Goal: Task Accomplishment & Management: Use online tool/utility

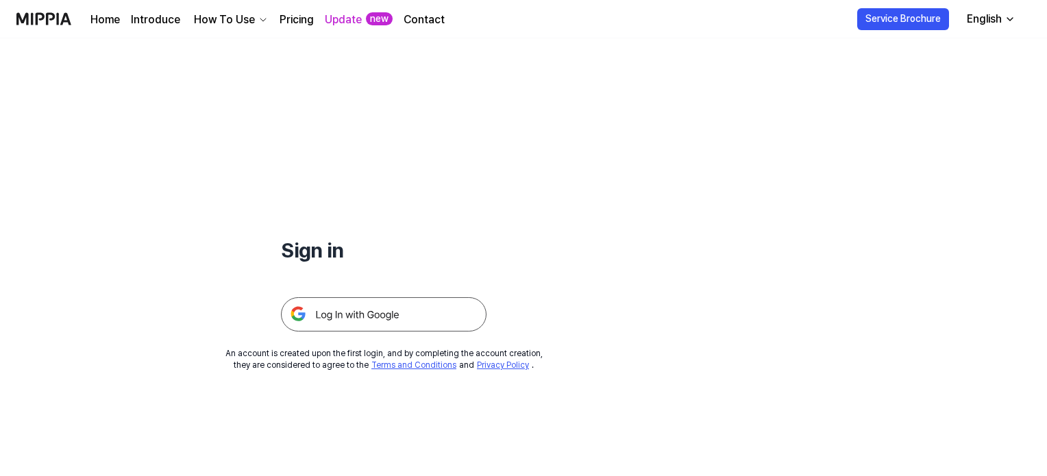
click at [373, 330] on img at bounding box center [384, 315] width 206 height 34
click at [374, 313] on img at bounding box center [384, 315] width 206 height 34
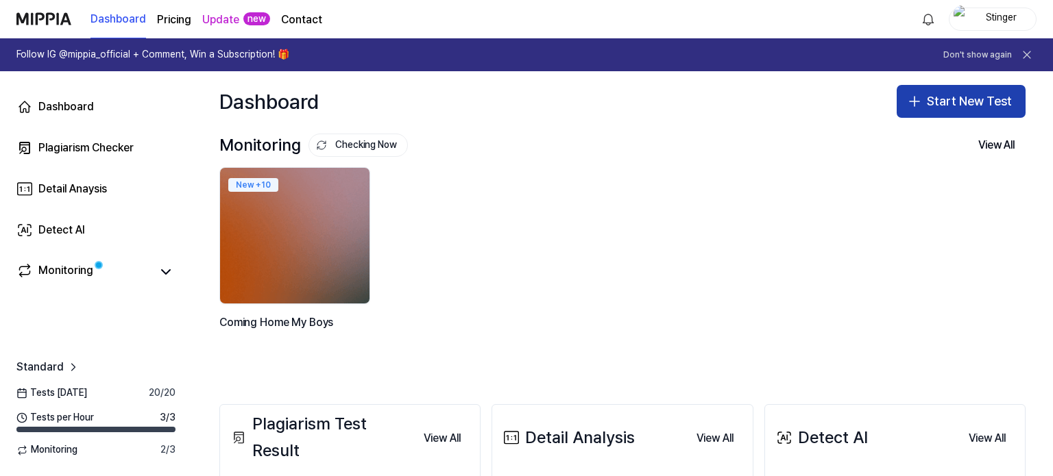
click at [939, 108] on button "Start New Test" at bounding box center [961, 101] width 129 height 33
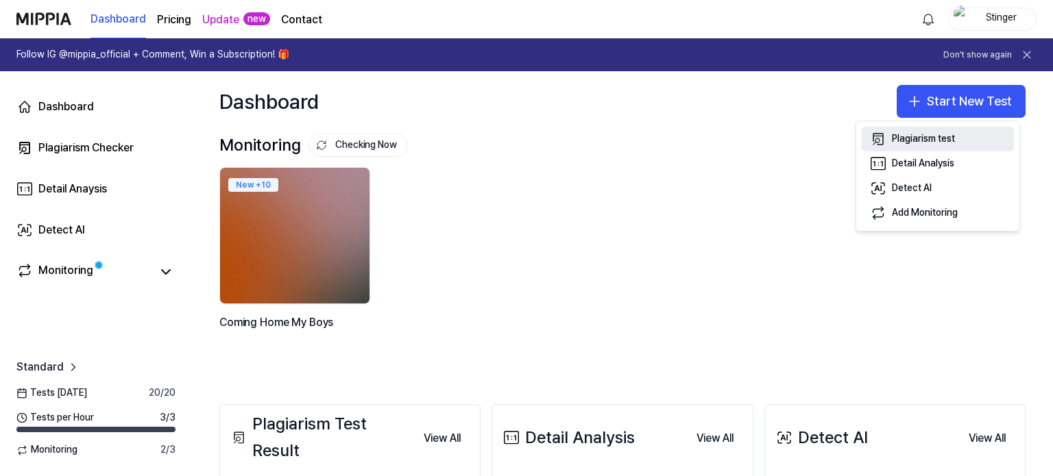
click at [916, 136] on div "Plagiarism test" at bounding box center [923, 139] width 63 height 14
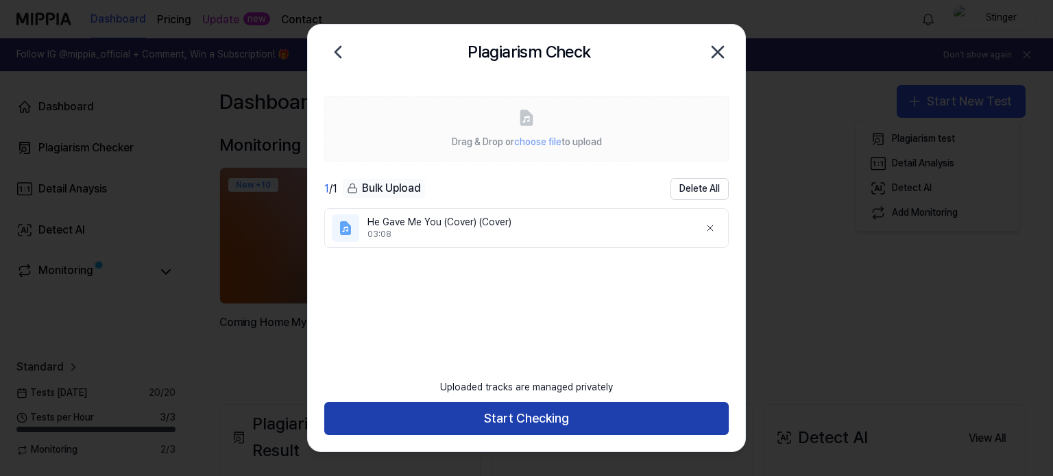
click at [516, 412] on button "Start Checking" at bounding box center [526, 418] width 404 height 33
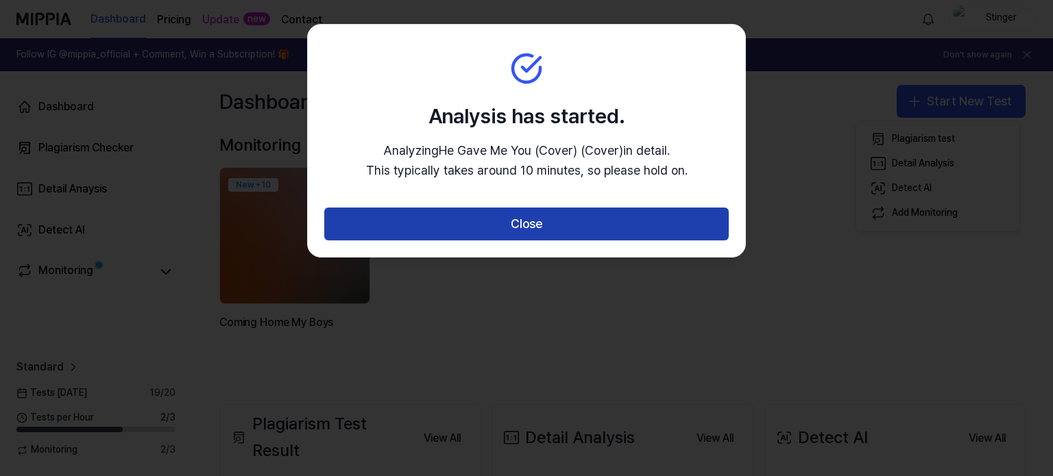
click at [616, 236] on button "Close" at bounding box center [526, 224] width 404 height 33
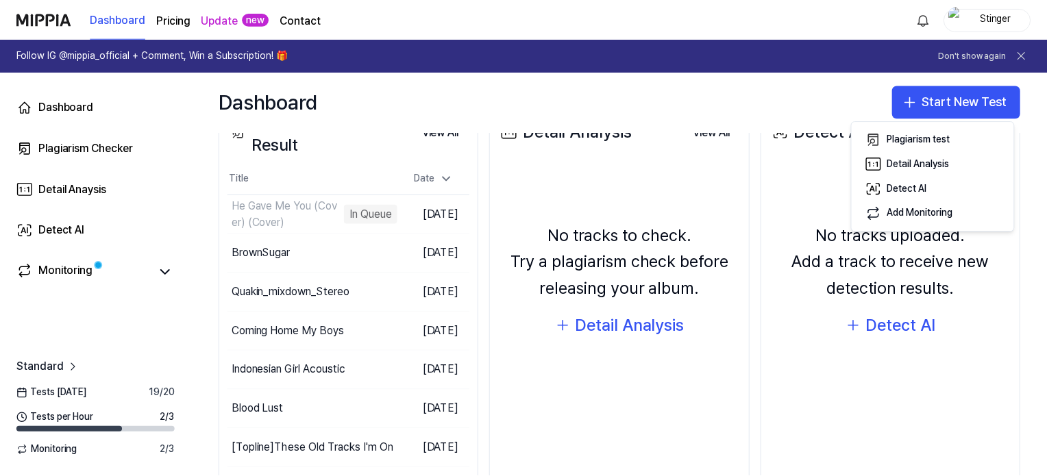
scroll to position [343, 0]
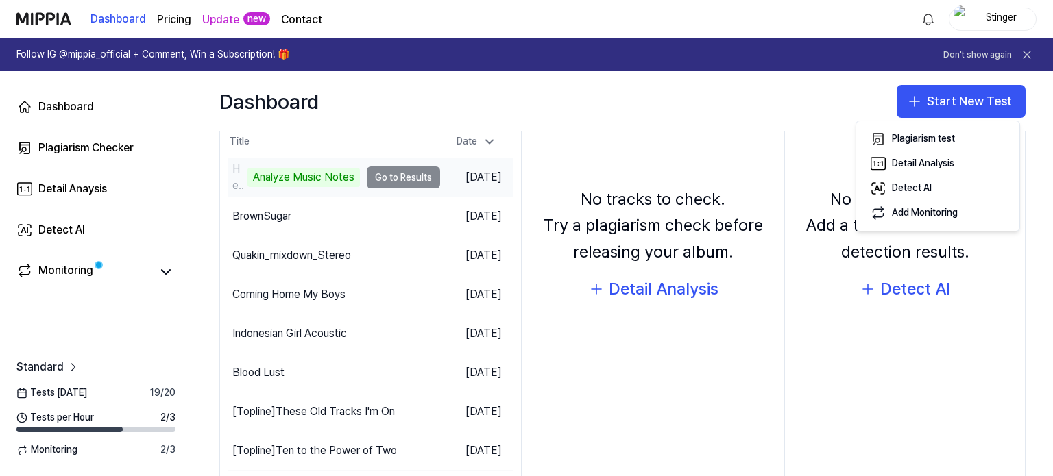
click at [386, 179] on td "He Gave Me You (Cover) (Cover) Analyze Music Notes Go to Results" at bounding box center [334, 177] width 212 height 38
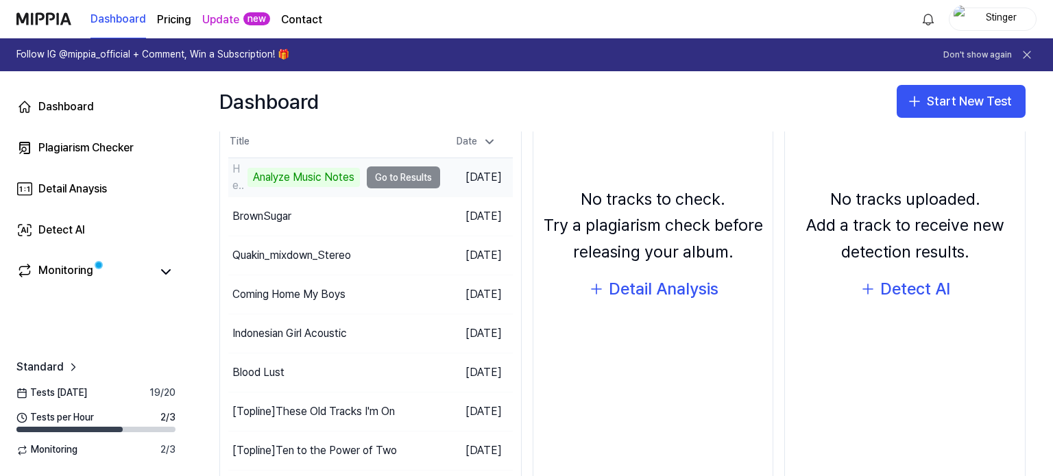
click at [413, 175] on td "He Gave Me You (Cover) (Cover) Analyze Music Notes Go to Results" at bounding box center [334, 177] width 212 height 38
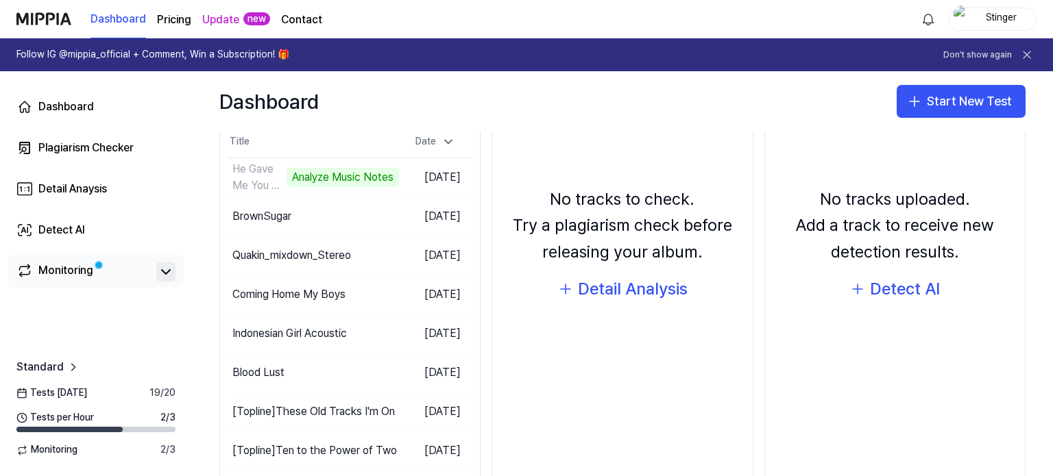
click at [162, 269] on icon at bounding box center [166, 272] width 16 height 16
click at [101, 297] on div "Coming Home My Boys" at bounding box center [84, 300] width 100 height 14
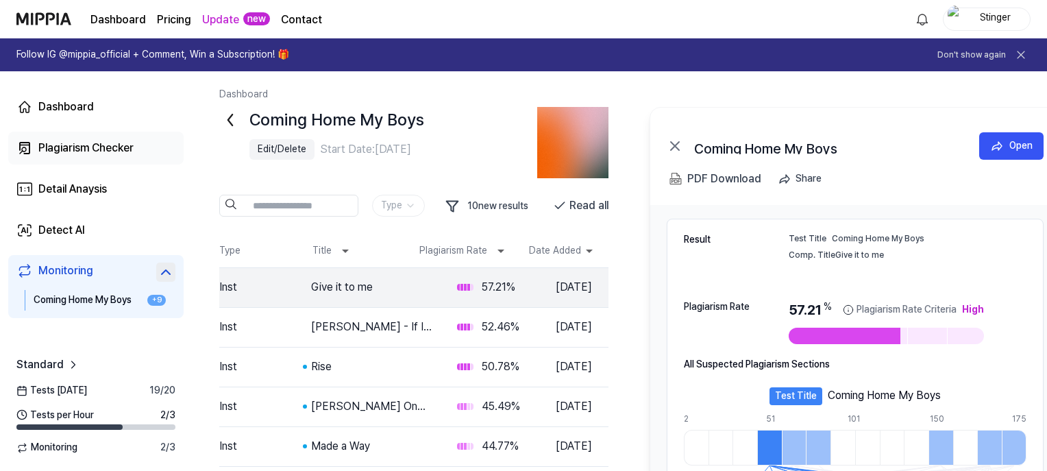
click at [97, 149] on div "Plagiarism Checker" at bounding box center [85, 148] width 95 height 16
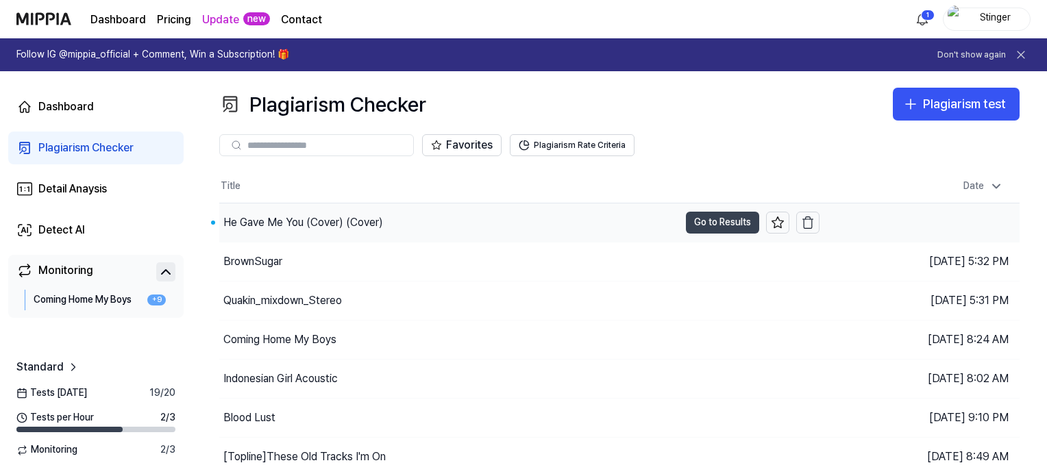
click at [736, 221] on button "Go to Results" at bounding box center [722, 223] width 73 height 22
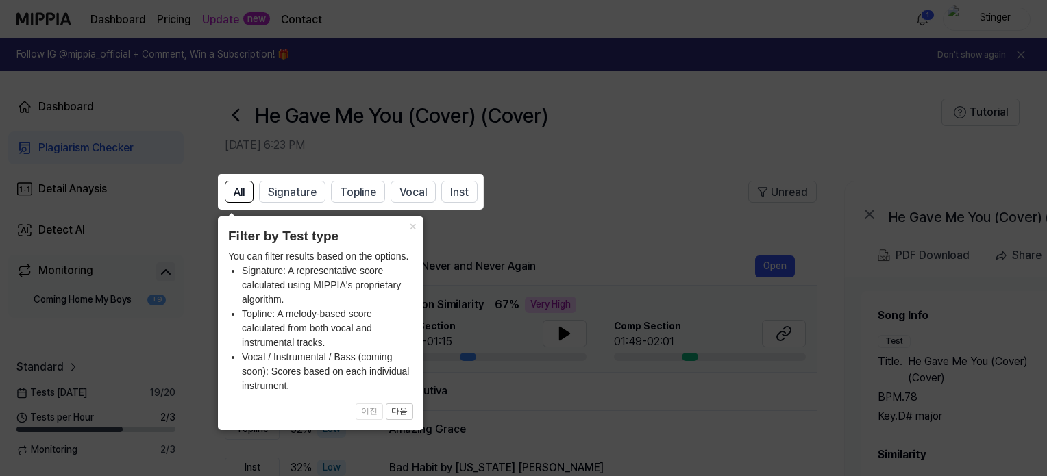
click at [680, 169] on icon at bounding box center [526, 238] width 1053 height 476
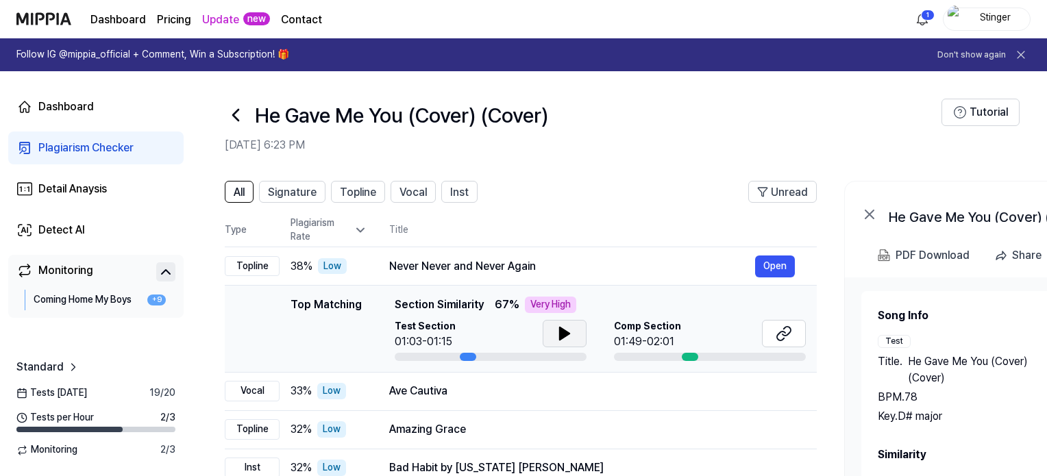
click at [553, 331] on button at bounding box center [565, 333] width 44 height 27
click at [787, 332] on icon at bounding box center [784, 334] width 16 height 16
